Goal: Task Accomplishment & Management: Manage account settings

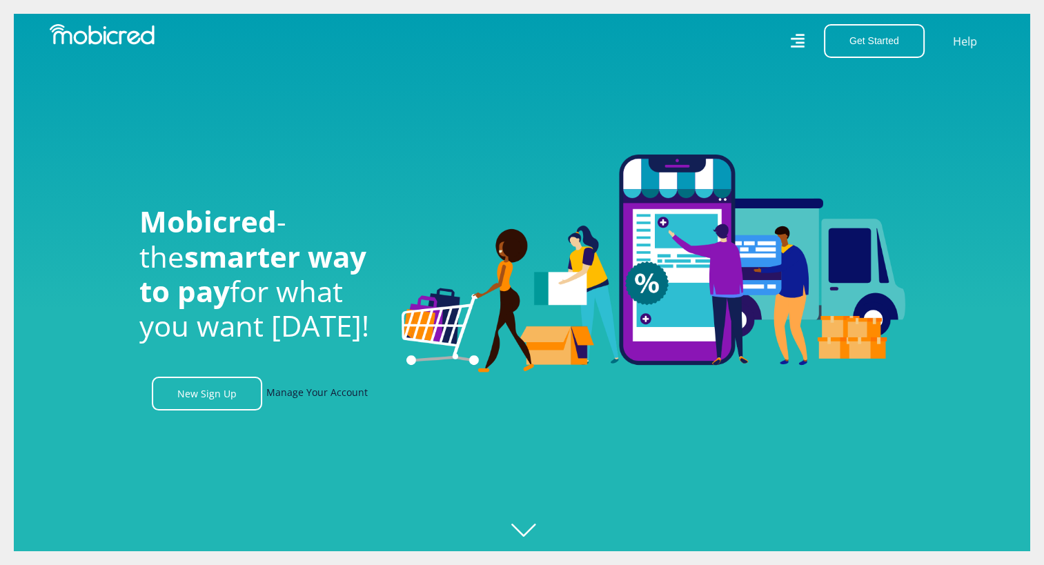
click at [297, 393] on link "Manage Your Account" at bounding box center [316, 394] width 101 height 34
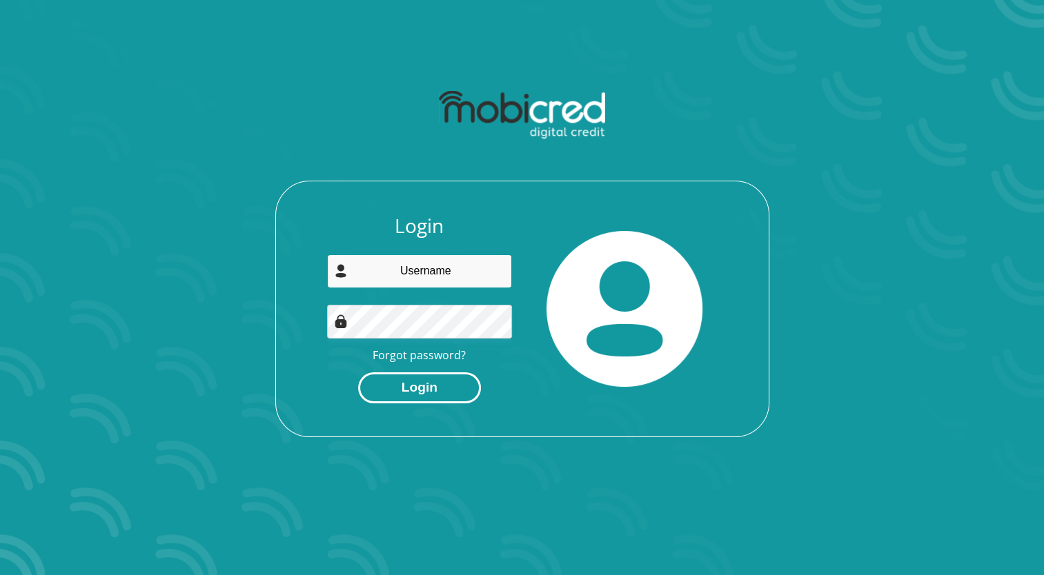
type input "[EMAIL_ADDRESS][DOMAIN_NAME]"
click at [404, 388] on button "Login" at bounding box center [419, 388] width 123 height 31
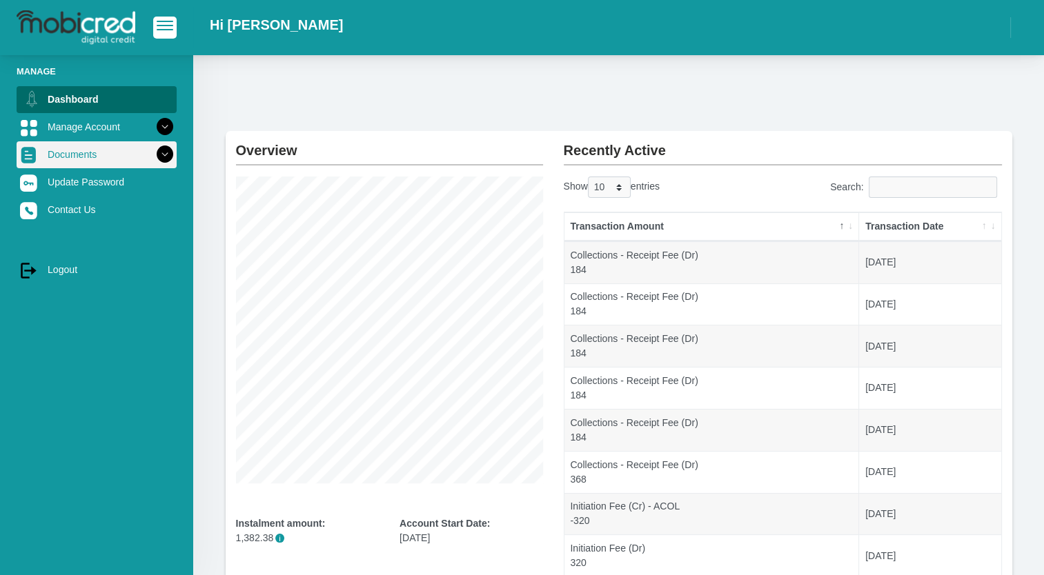
click at [96, 155] on link "Documents" at bounding box center [97, 154] width 160 height 26
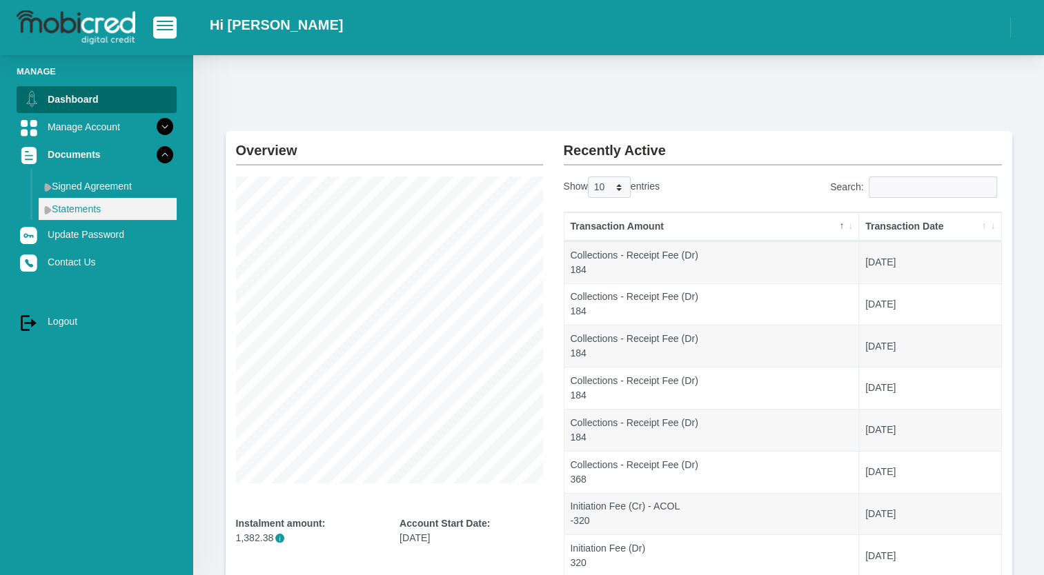
click at [91, 208] on link "Statements" at bounding box center [108, 209] width 138 height 22
click at [79, 206] on link "Statements" at bounding box center [108, 209] width 138 height 22
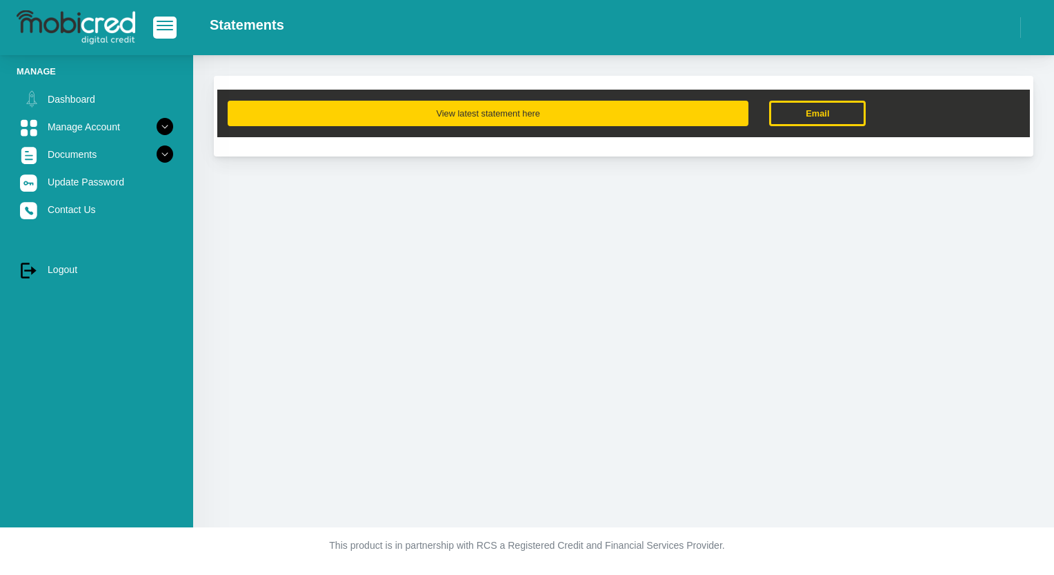
click at [406, 112] on button "View latest statement here" at bounding box center [488, 114] width 521 height 26
